Goal: Use online tool/utility: Utilize a website feature to perform a specific function

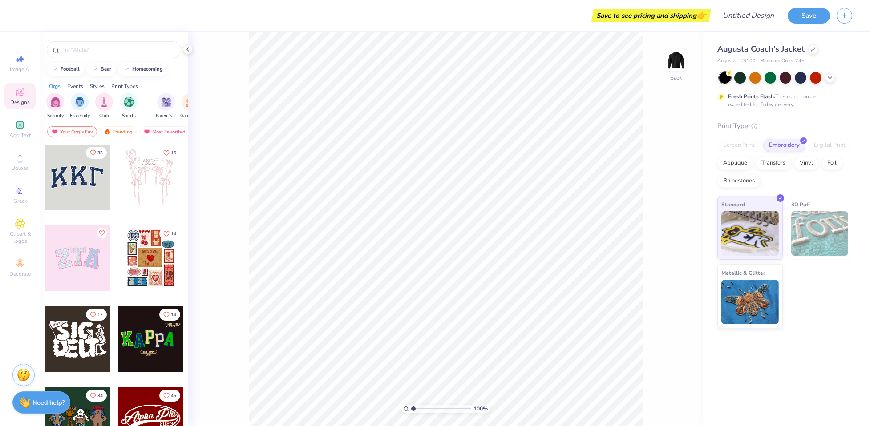
click at [661, 62] on div "100 % Back" at bounding box center [445, 229] width 515 height 394
click at [673, 56] on img at bounding box center [676, 61] width 36 height 36
click at [22, 150] on div "Upload" at bounding box center [19, 162] width 31 height 26
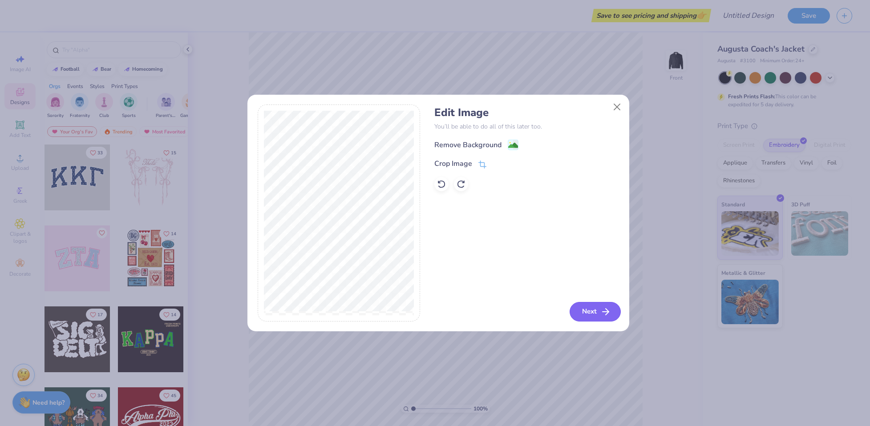
click at [600, 314] on button "Next" at bounding box center [595, 312] width 51 height 20
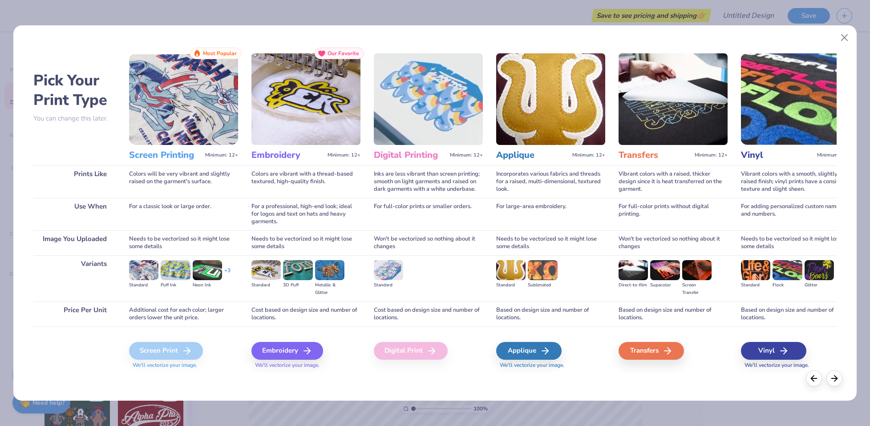
click at [183, 96] on img at bounding box center [183, 99] width 109 height 92
click at [176, 356] on div "Screen Print" at bounding box center [166, 351] width 74 height 18
click at [150, 276] on img at bounding box center [143, 270] width 29 height 20
click at [170, 317] on div "Additional cost for each color; larger orders lower the unit price." at bounding box center [183, 314] width 109 height 25
drag, startPoint x: 844, startPoint y: 35, endPoint x: 843, endPoint y: 43, distance: 7.7
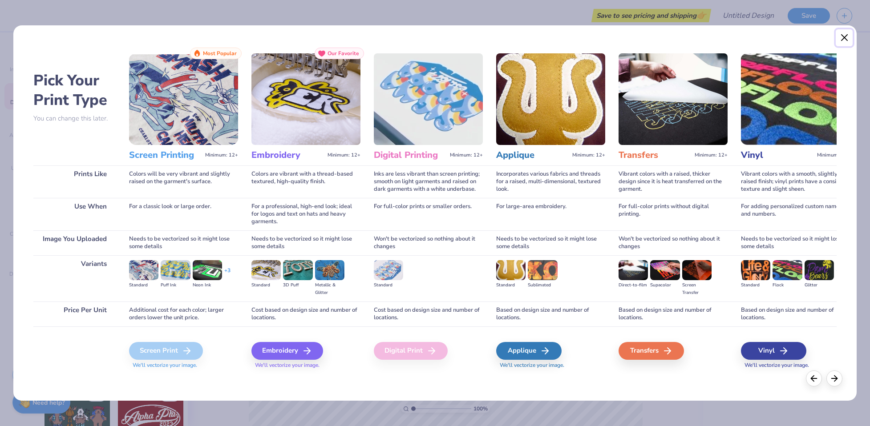
click at [845, 37] on button "Close" at bounding box center [844, 37] width 17 height 17
